Goal: Information Seeking & Learning: Learn about a topic

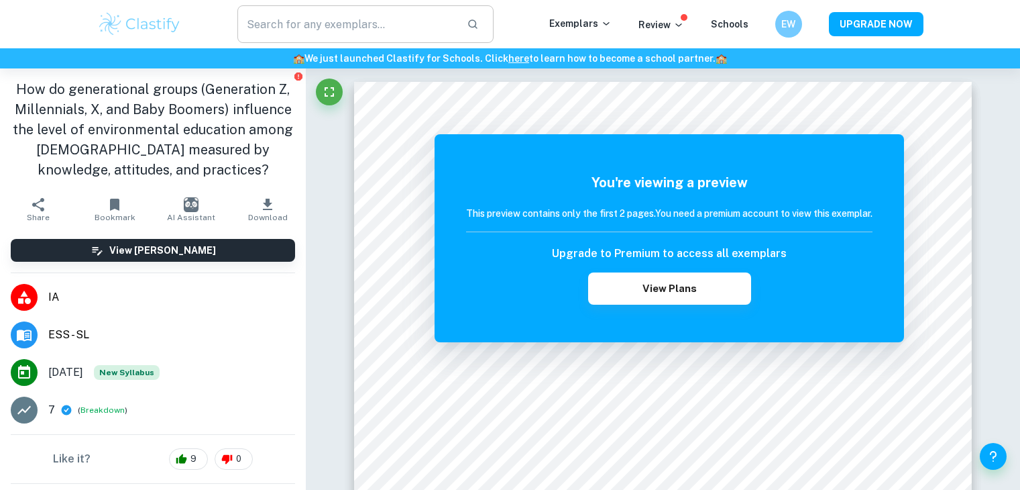
scroll to position [872, 0]
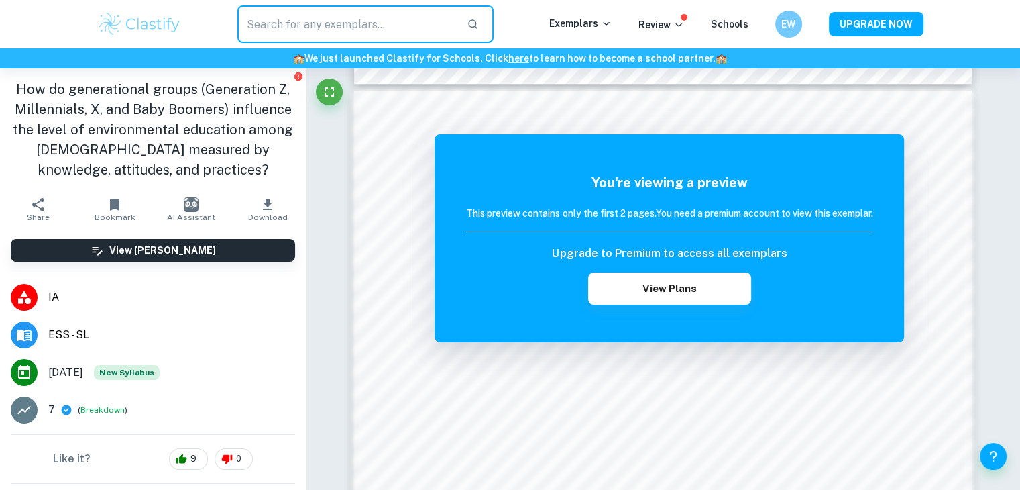
click at [298, 9] on input "text" at bounding box center [346, 24] width 219 height 38
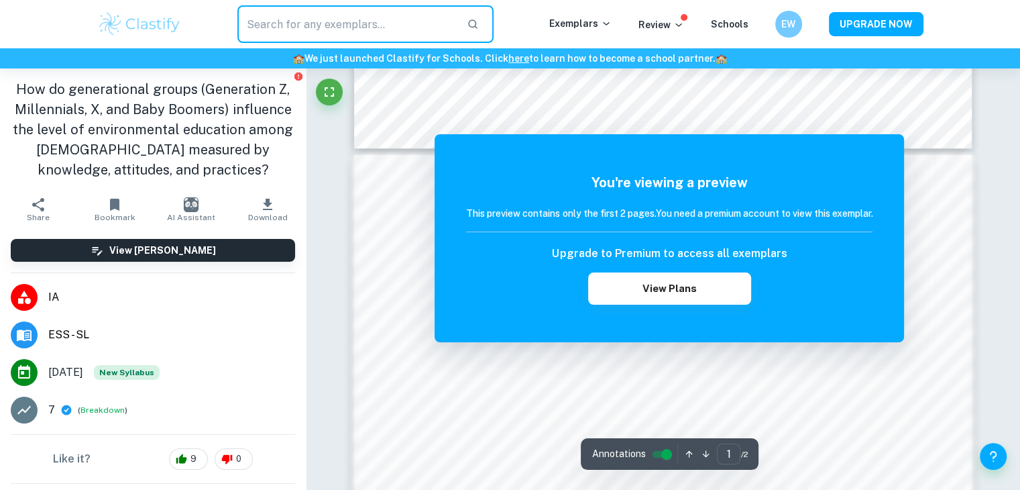
scroll to position [738, 0]
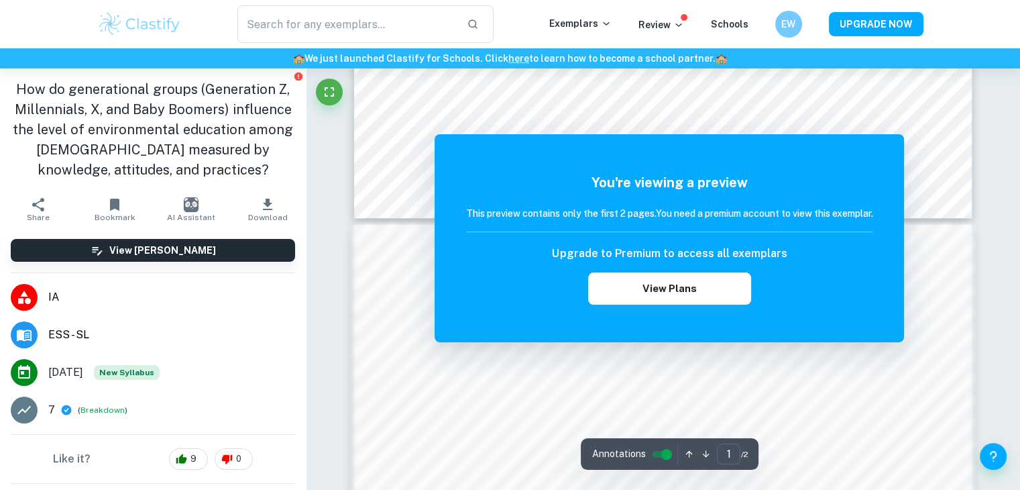
click at [105, 22] on img at bounding box center [139, 24] width 85 height 27
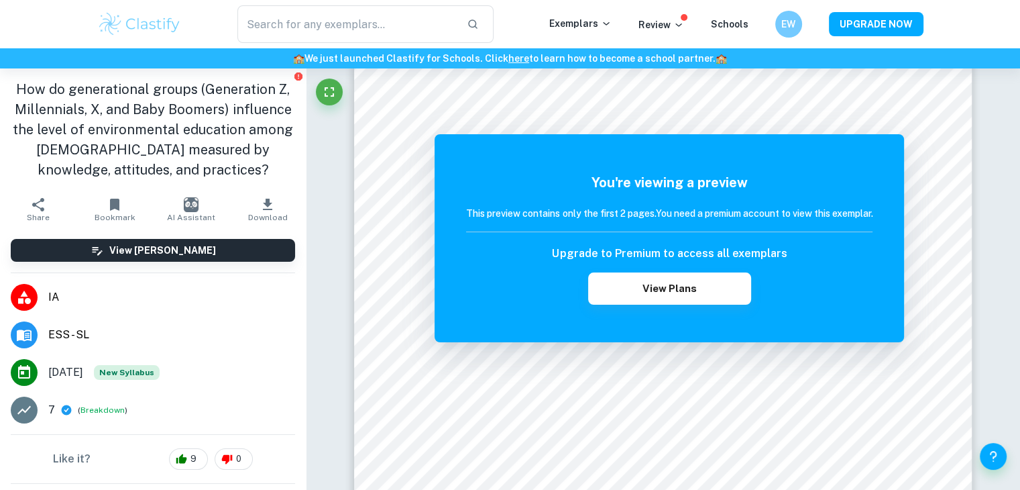
click at [174, 25] on img at bounding box center [139, 24] width 85 height 27
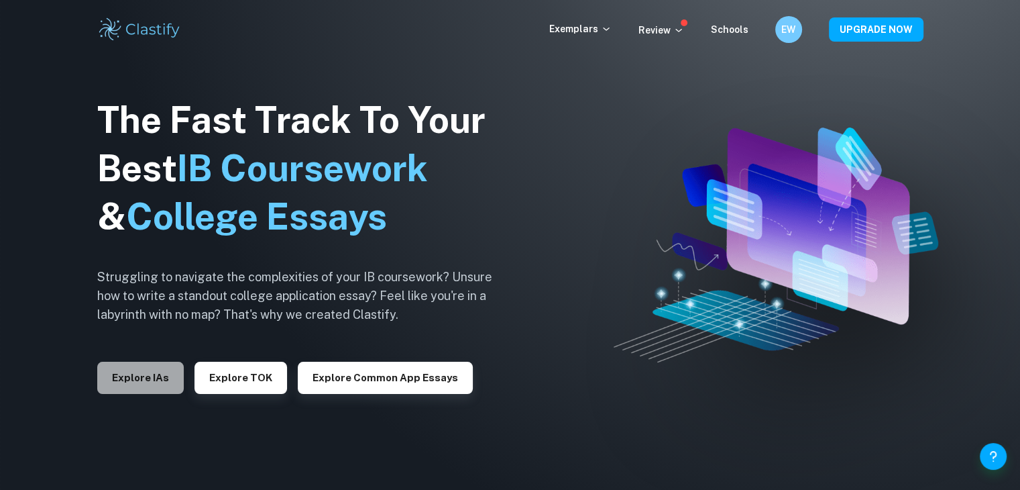
click at [144, 384] on button "Explore IAs" at bounding box center [140, 378] width 87 height 32
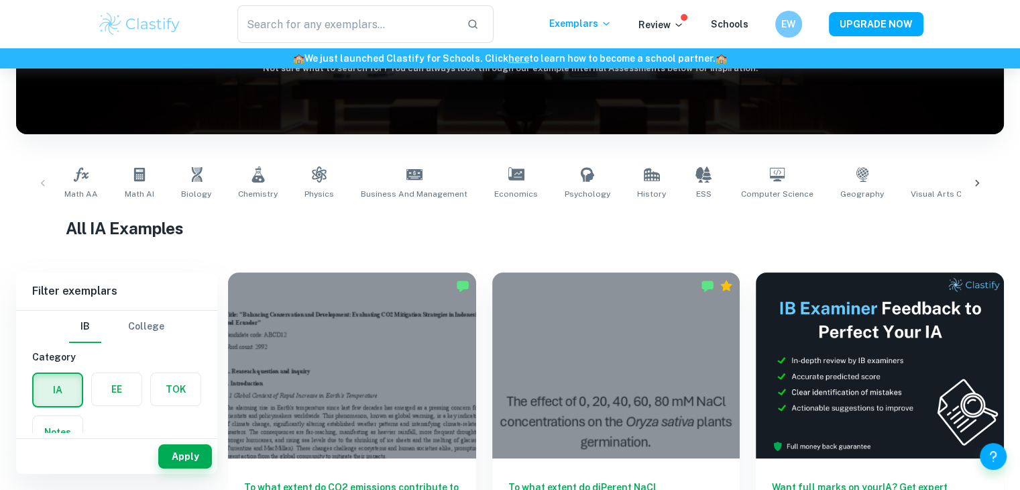
scroll to position [201, 0]
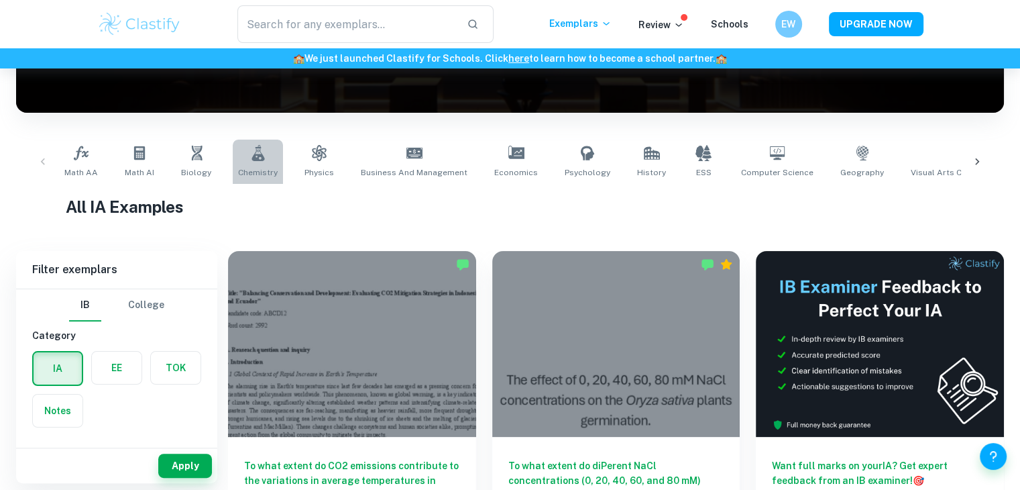
click at [237, 165] on link "Chemistry" at bounding box center [258, 162] width 50 height 44
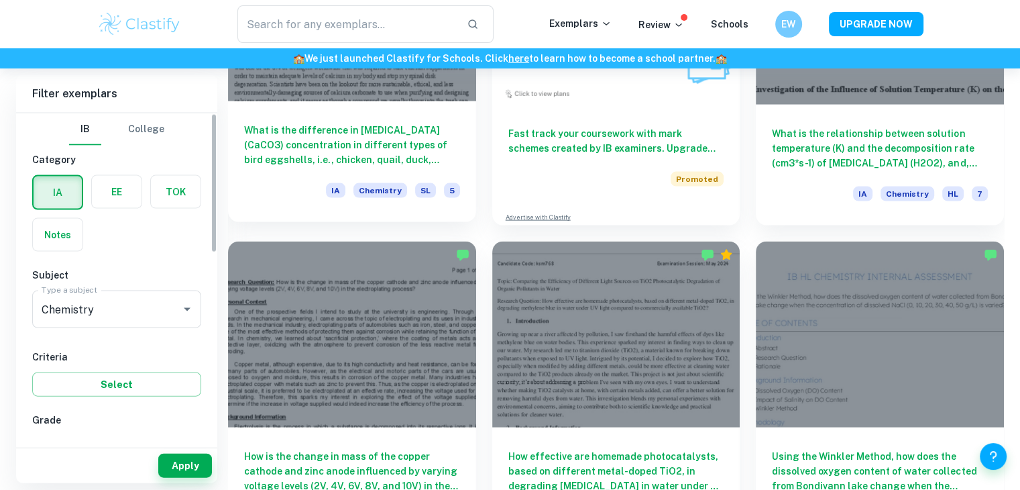
scroll to position [2794, 0]
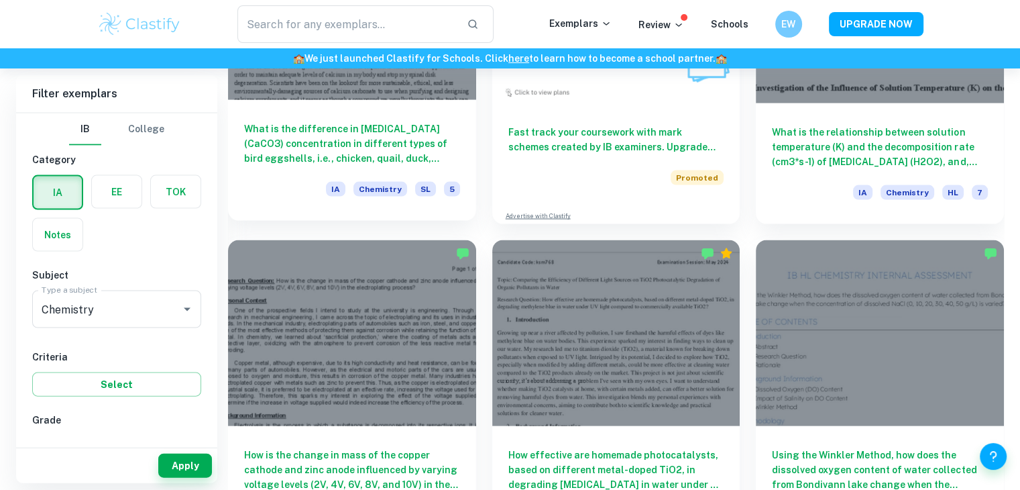
click at [386, 152] on h6 "What is the difference in [MEDICAL_DATA] (CaCO3) concentration in different typ…" at bounding box center [352, 143] width 216 height 44
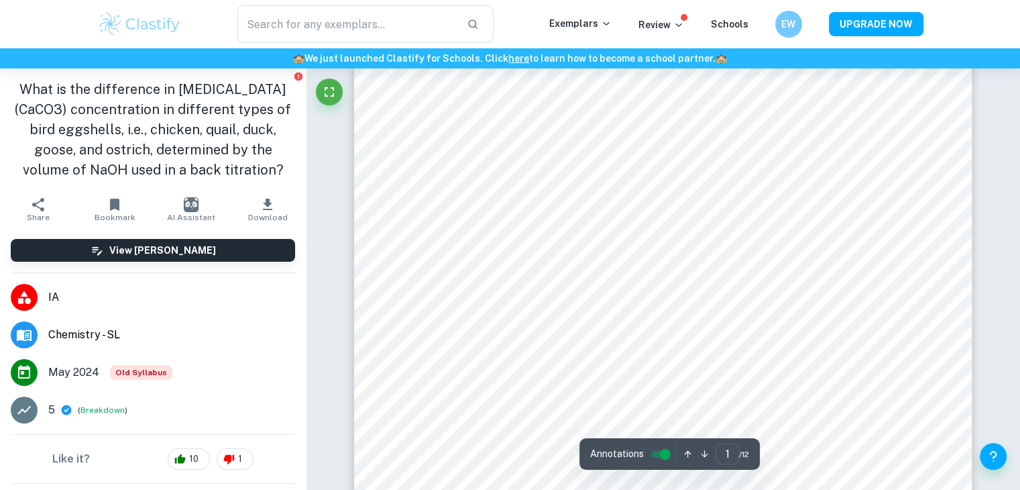
scroll to position [223, 0]
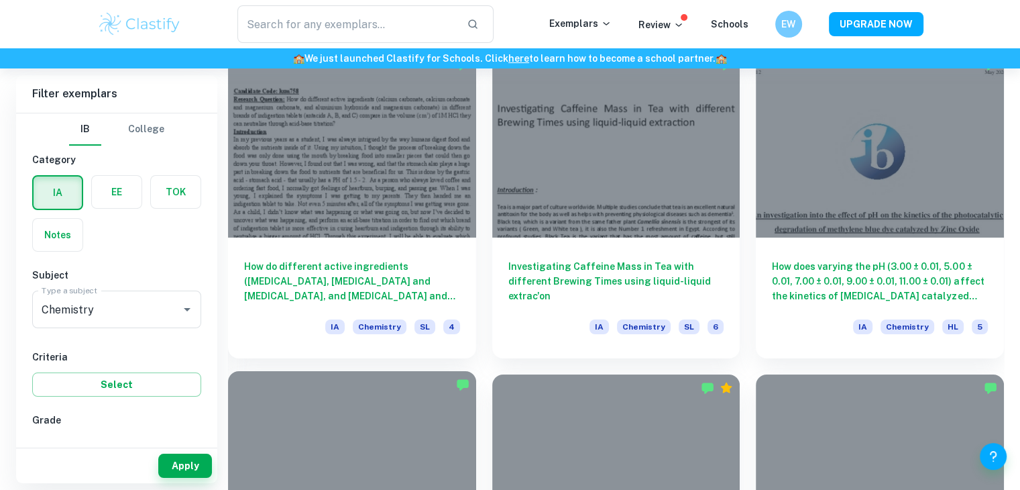
scroll to position [5052, 0]
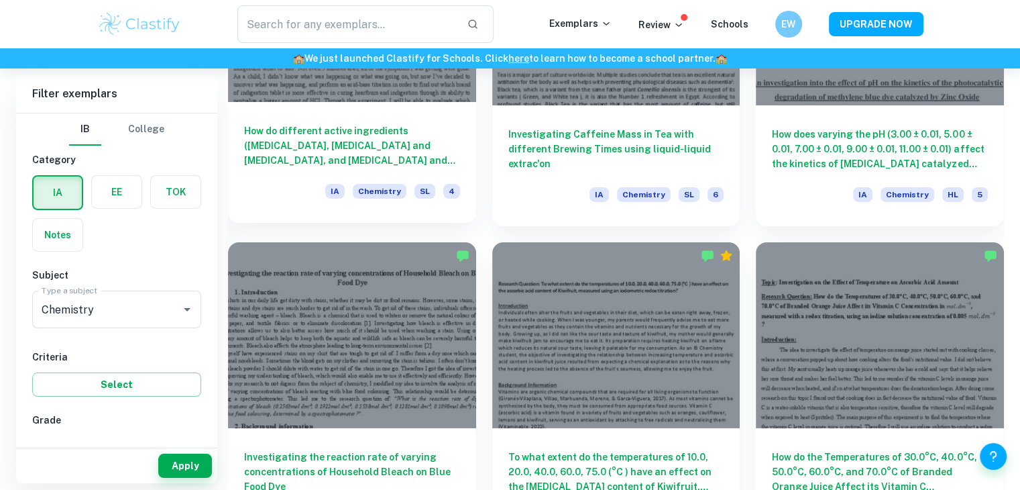
click at [413, 144] on h6 "How do different active ingredients ([MEDICAL_DATA], [MEDICAL_DATA] and [MEDICA…" at bounding box center [352, 145] width 216 height 44
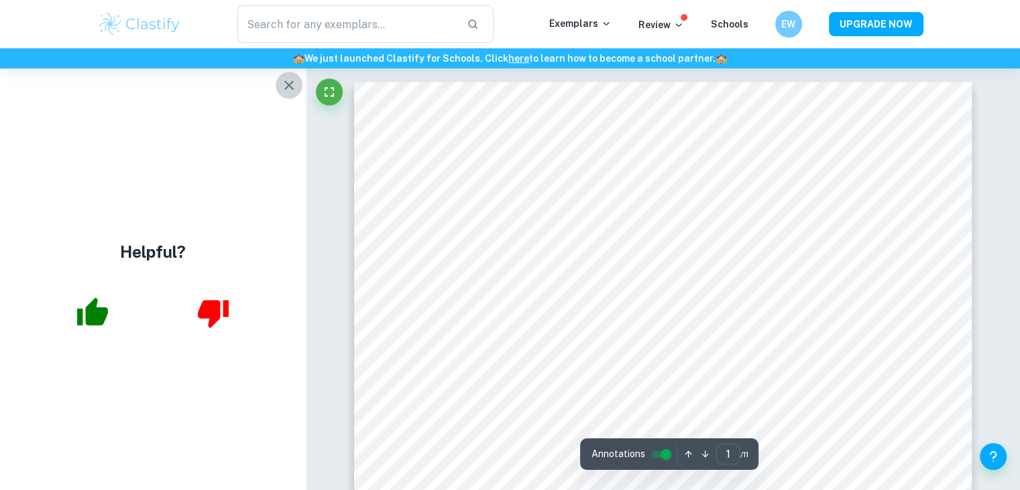
click at [290, 89] on icon "button" at bounding box center [289, 85] width 16 height 16
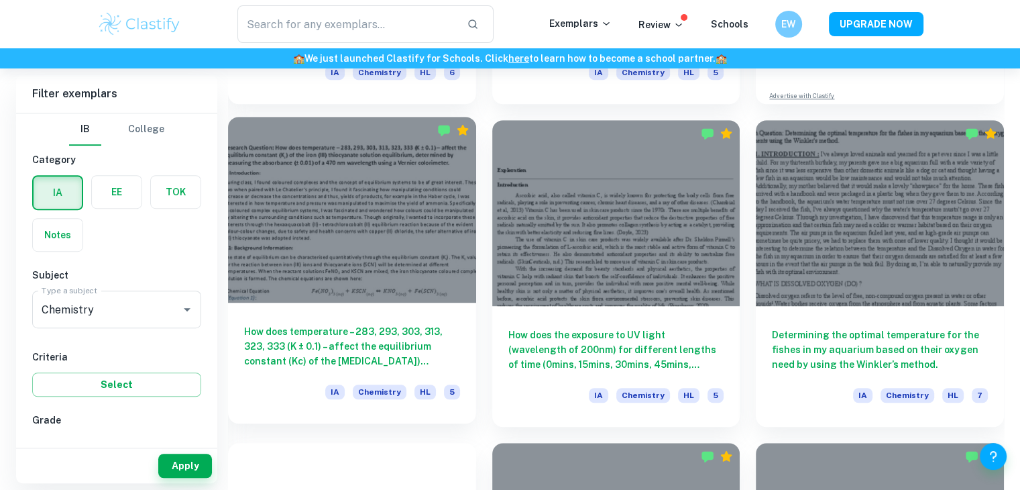
scroll to position [5836, 0]
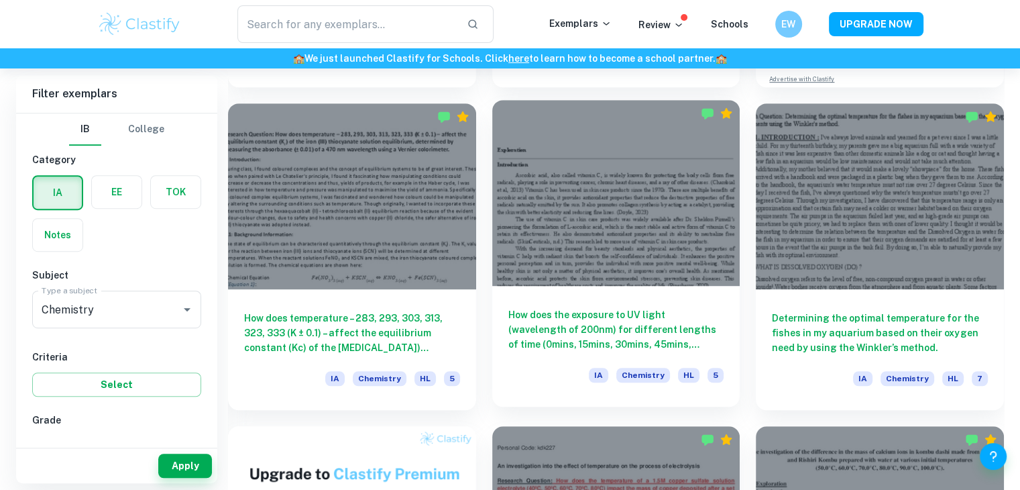
click at [681, 318] on h6 "How does the exposure to UV light (wavelength of 200nm) for different lengths o…" at bounding box center [616, 329] width 216 height 44
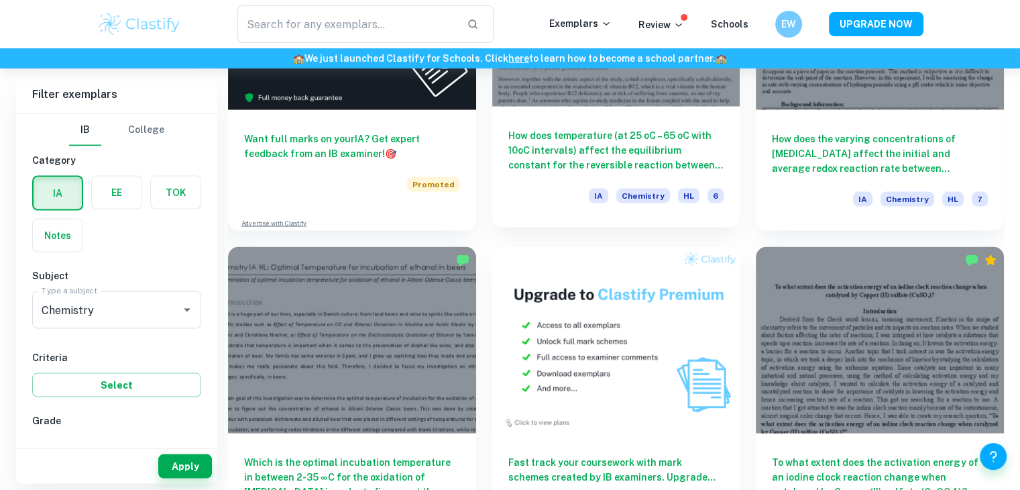
scroll to position [7625, 0]
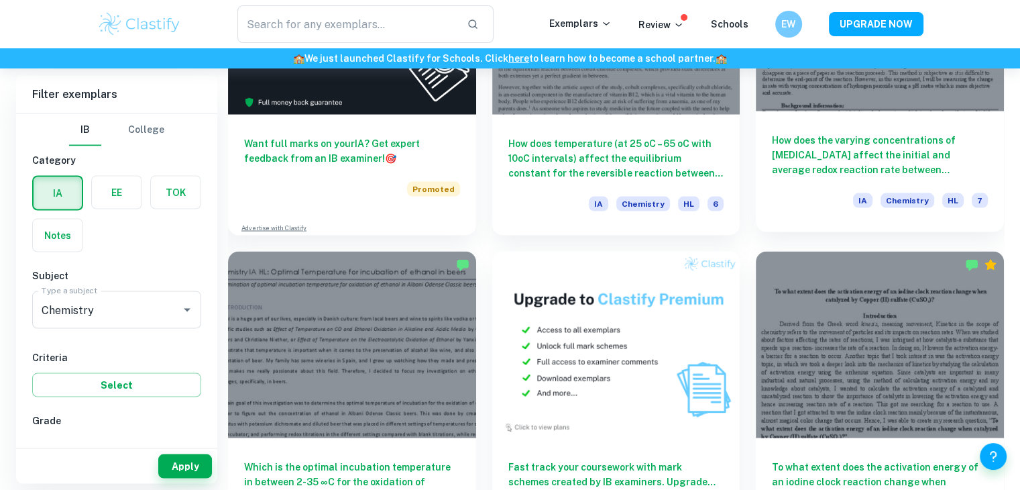
click at [890, 159] on h6 "How does the varying concentrations of [MEDICAL_DATA] affect the initial and av…" at bounding box center [880, 154] width 216 height 44
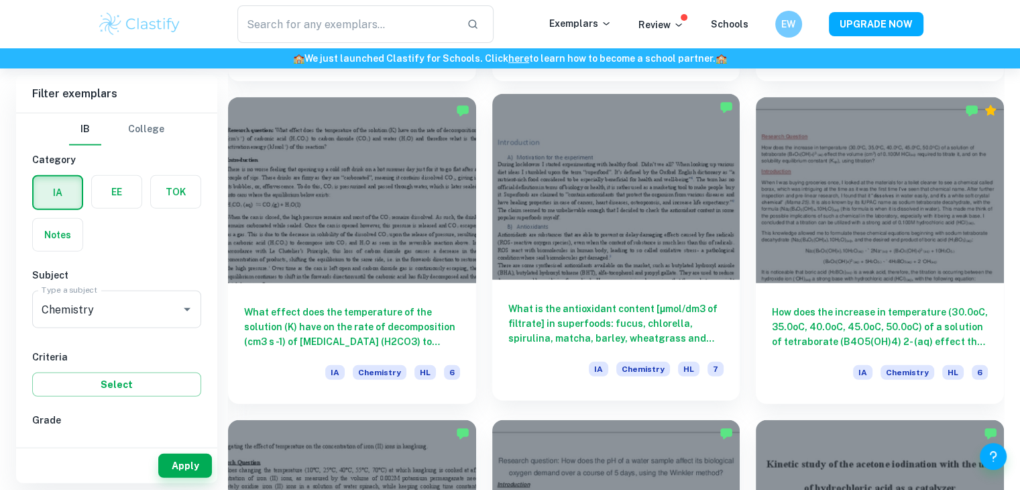
scroll to position [8430, 0]
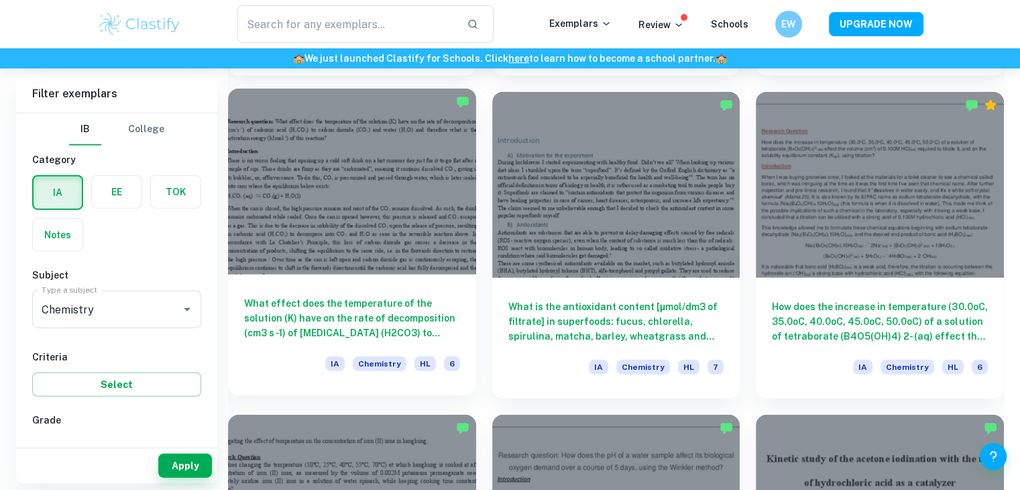
click at [319, 321] on h6 "What effect does the temperature of the solution (K) have on the rate of decomp…" at bounding box center [352, 318] width 216 height 44
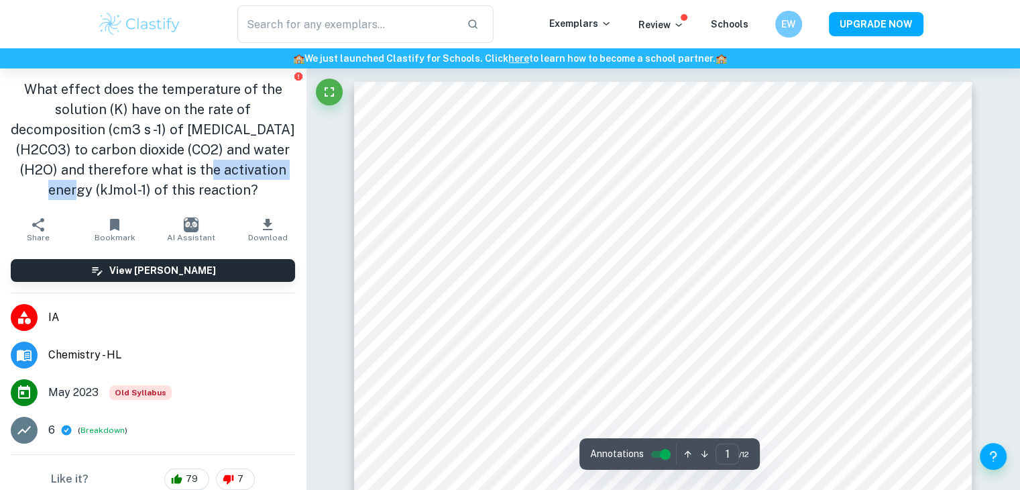
drag, startPoint x: 85, startPoint y: 187, endPoint x: 215, endPoint y: 169, distance: 131.4
click at [215, 169] on h1 "What effect does the temperature of the solution (K) have on the rate of decomp…" at bounding box center [153, 139] width 284 height 121
click at [217, 167] on h1 "What effect does the temperature of the solution (K) have on the rate of decomp…" at bounding box center [153, 139] width 284 height 121
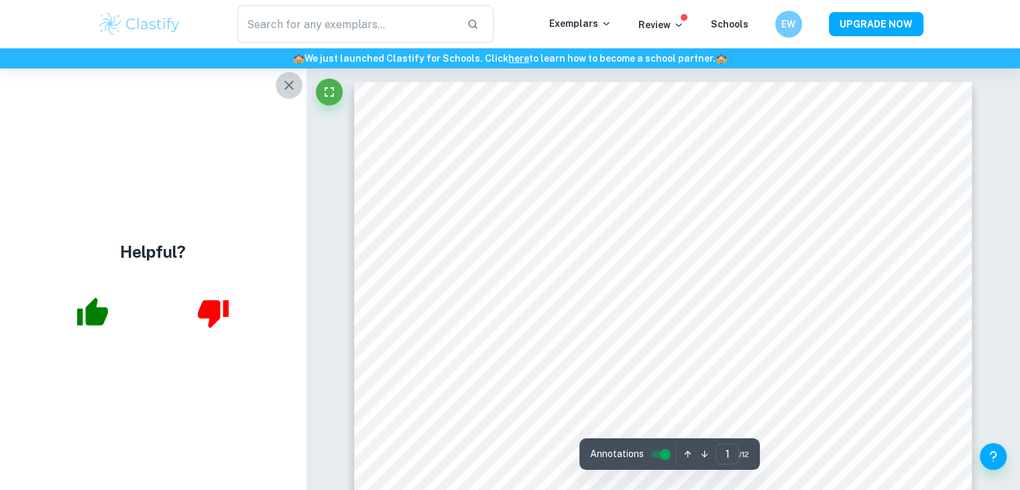
click at [289, 83] on icon "button" at bounding box center [289, 85] width 16 height 16
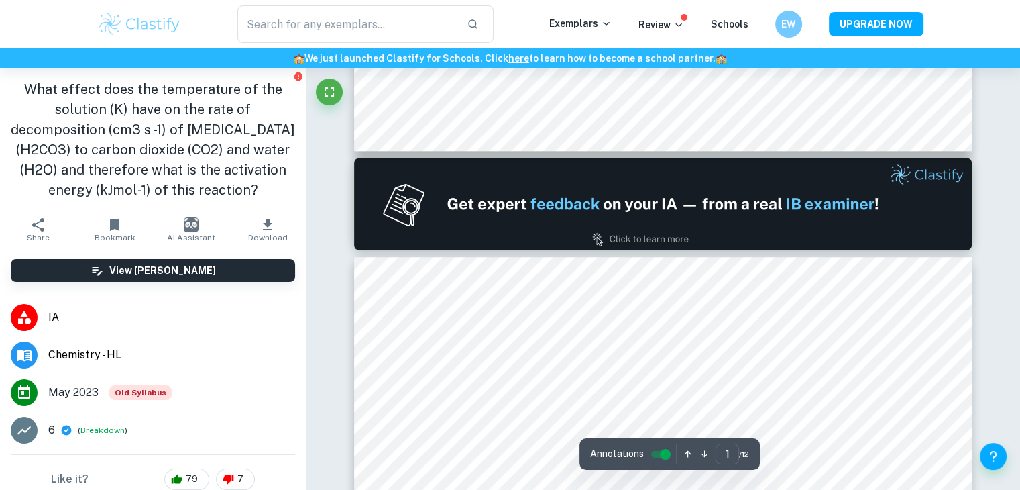
type input "2"
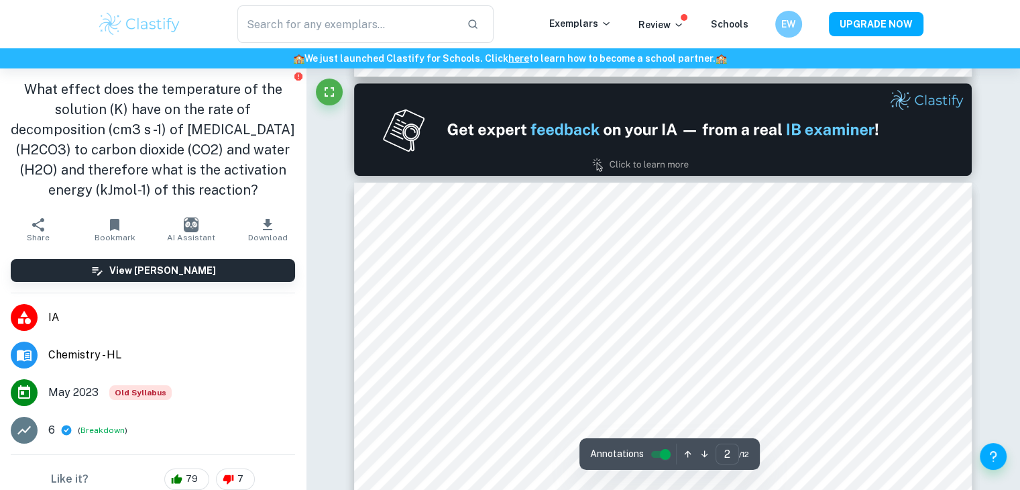
scroll to position [1006, 0]
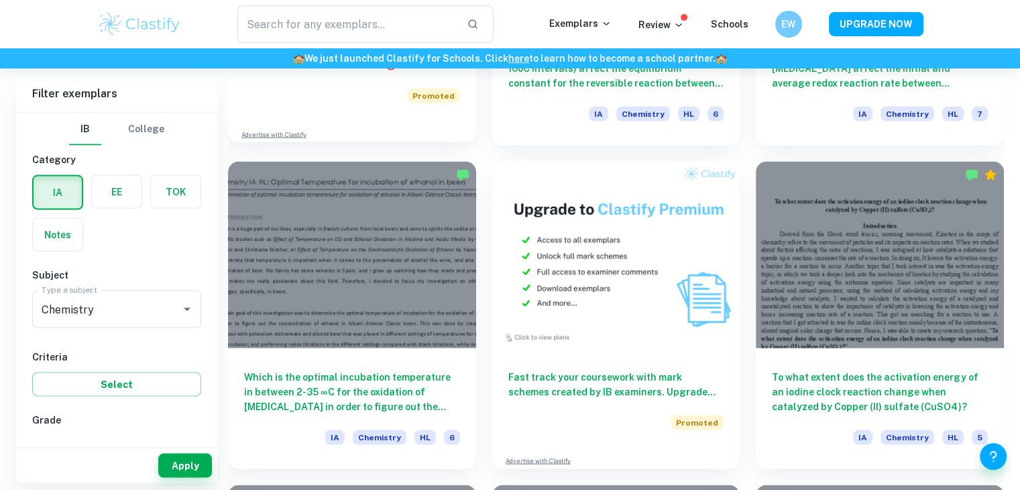
scroll to position [7603, 0]
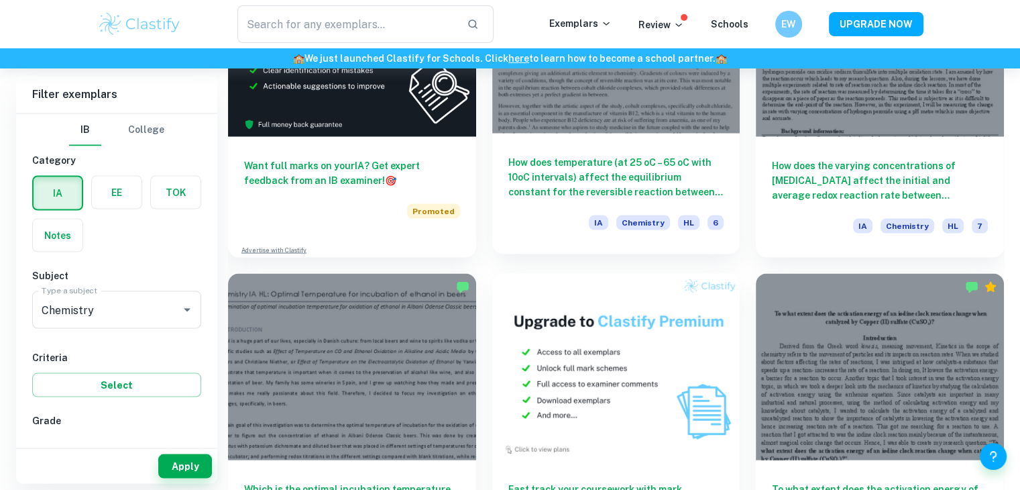
click at [588, 182] on h6 "How does temperature (at 25 oC – 65 oC with 10oC intervals) affect the equilibr…" at bounding box center [616, 176] width 216 height 44
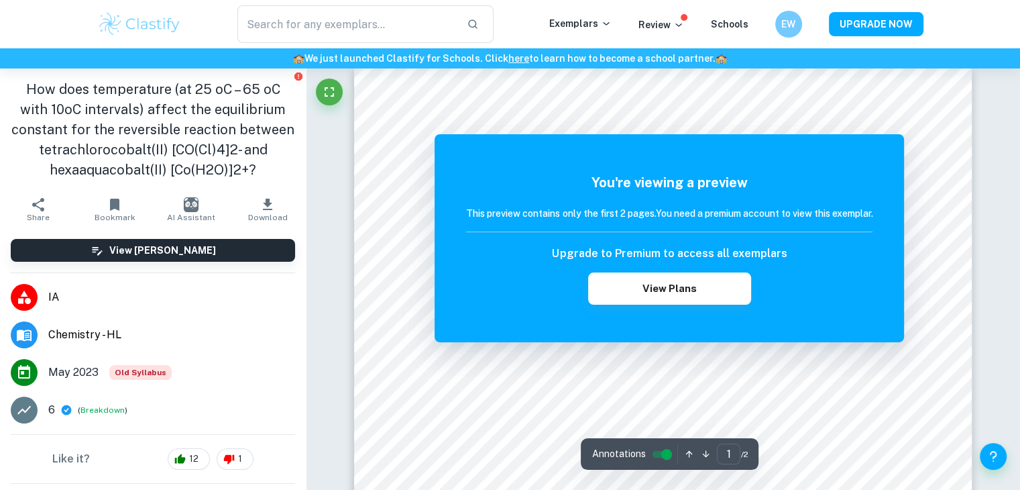
scroll to position [44, 0]
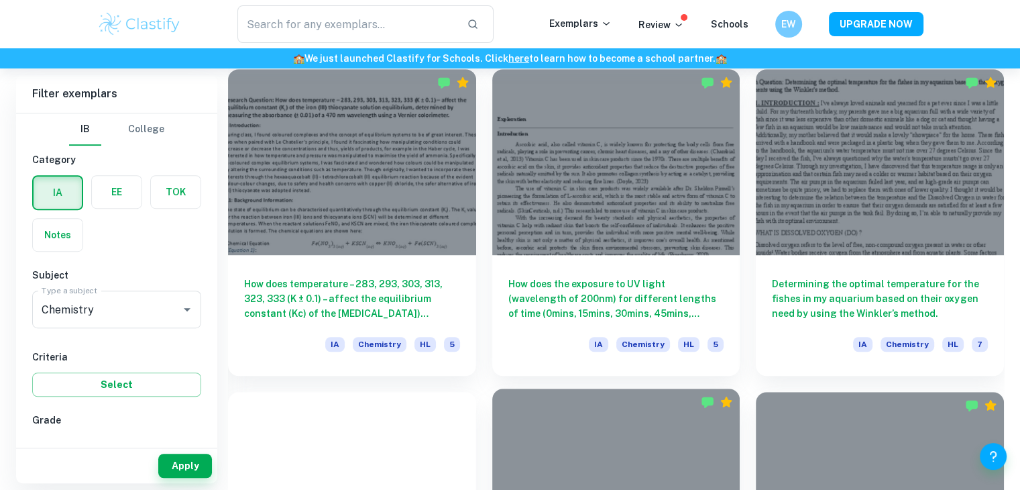
scroll to position [5948, 0]
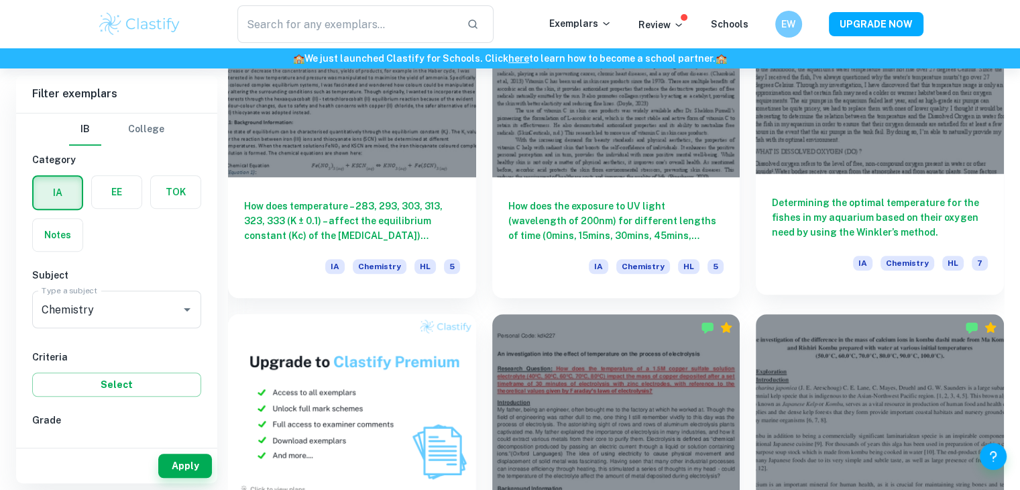
click at [819, 225] on h6 "Determining the optimal temperature for the fishes in my aquarium based on thei…" at bounding box center [880, 217] width 216 height 44
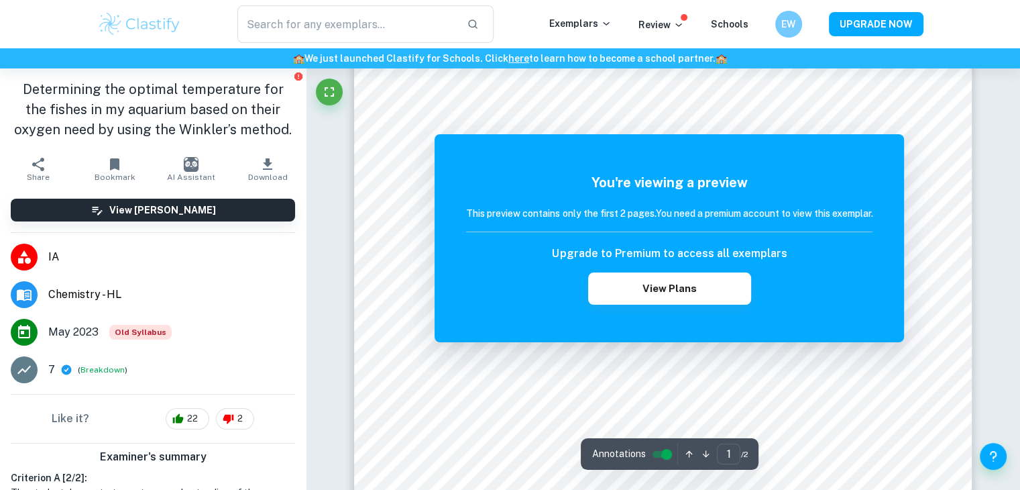
scroll to position [112, 0]
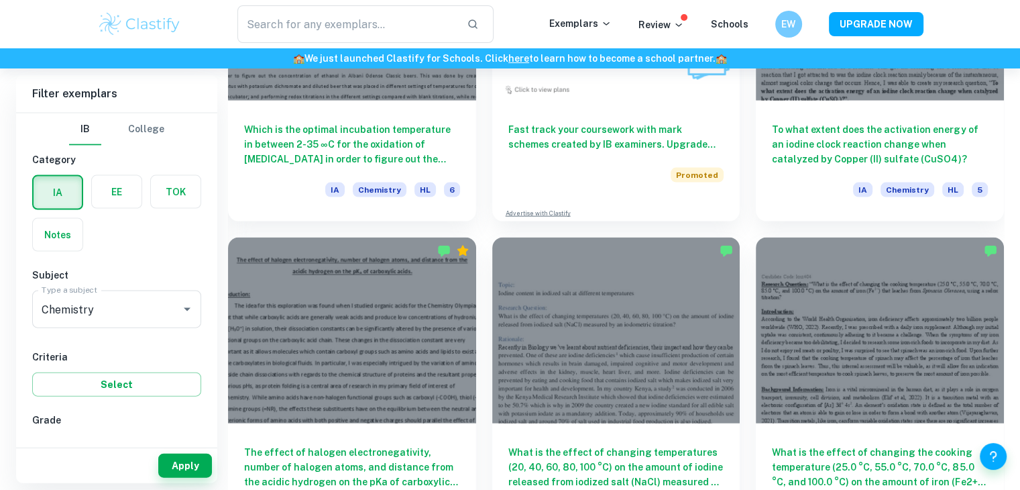
scroll to position [8096, 0]
